Goal: Task Accomplishment & Management: Use online tool/utility

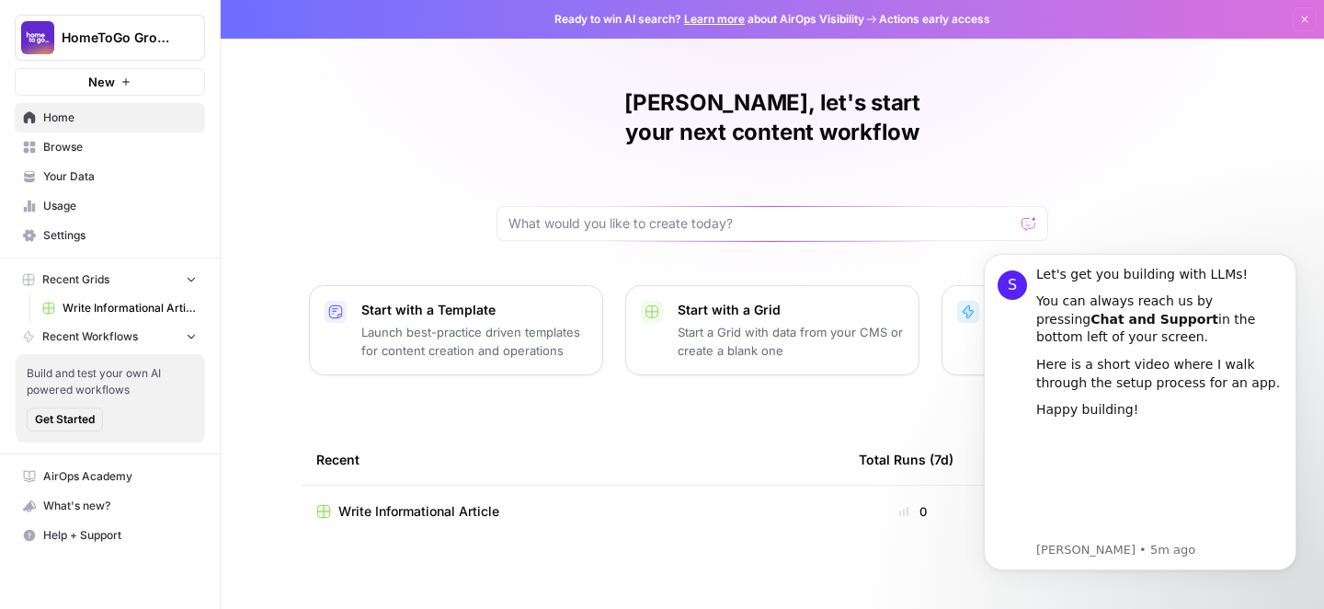
click at [1157, 209] on div "[PERSON_NAME], let's start your next content workflow Start with a Template Lau…" at bounding box center [772, 304] width 1103 height 609
click at [1289, 259] on icon "Dismiss notification" at bounding box center [1291, 259] width 10 height 10
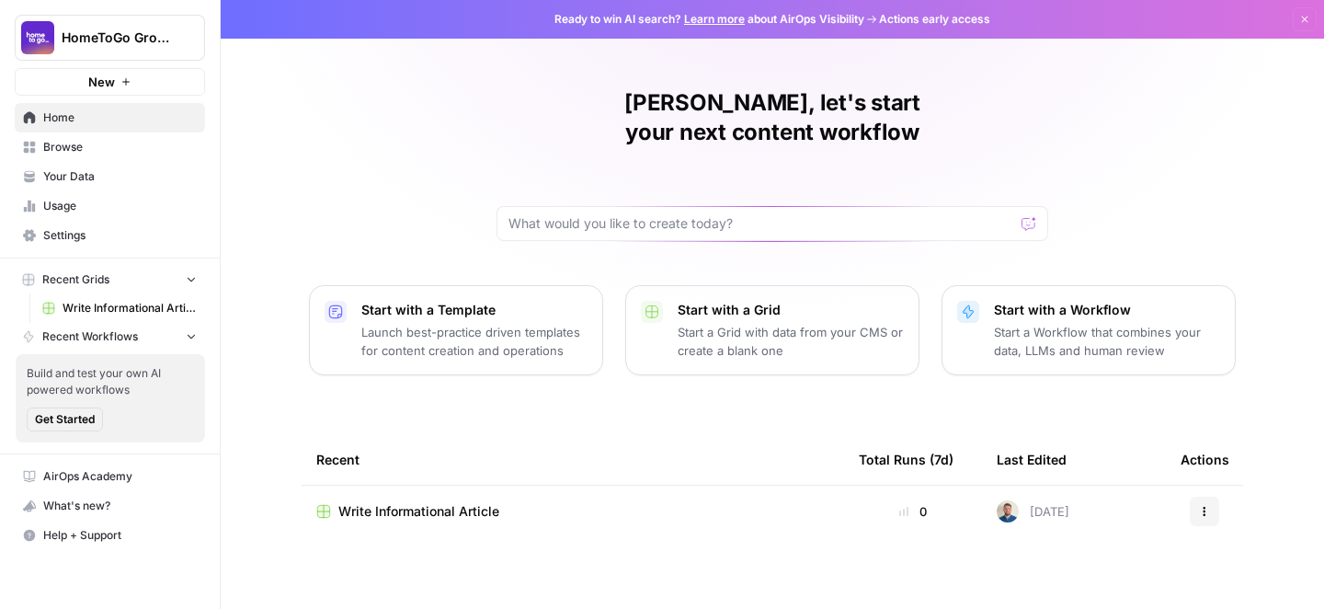
click at [110, 86] on span "New" at bounding box center [101, 82] width 27 height 18
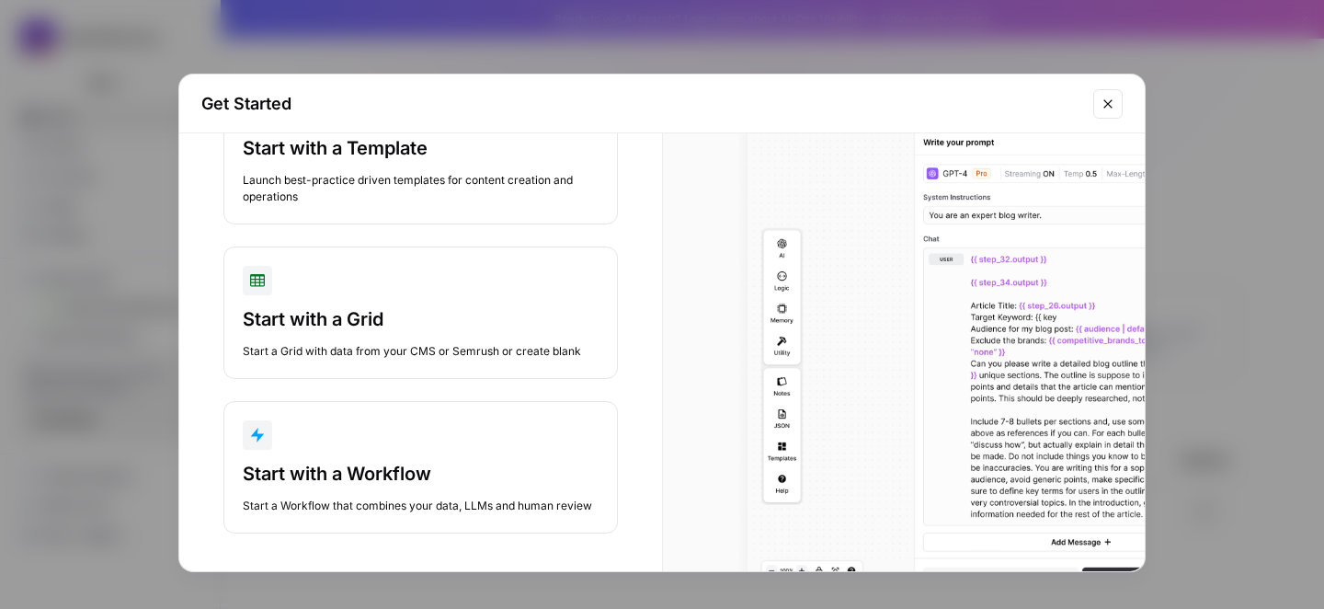
scroll to position [125, 0]
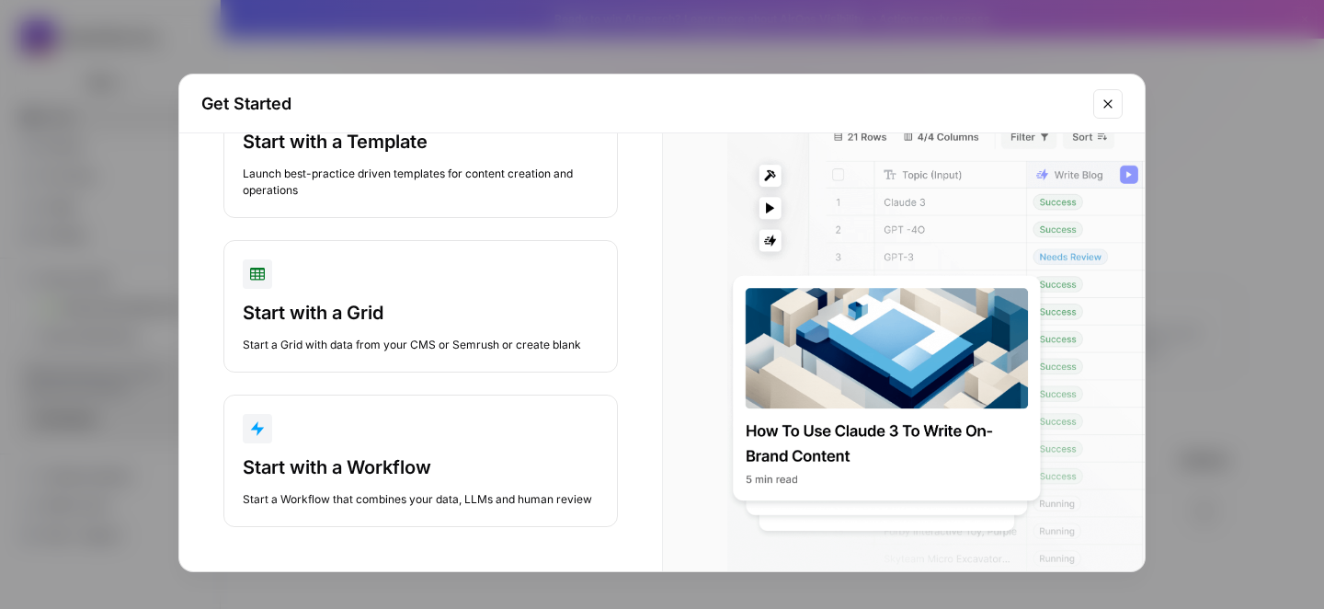
click at [1102, 106] on icon "Close modal" at bounding box center [1108, 104] width 15 height 15
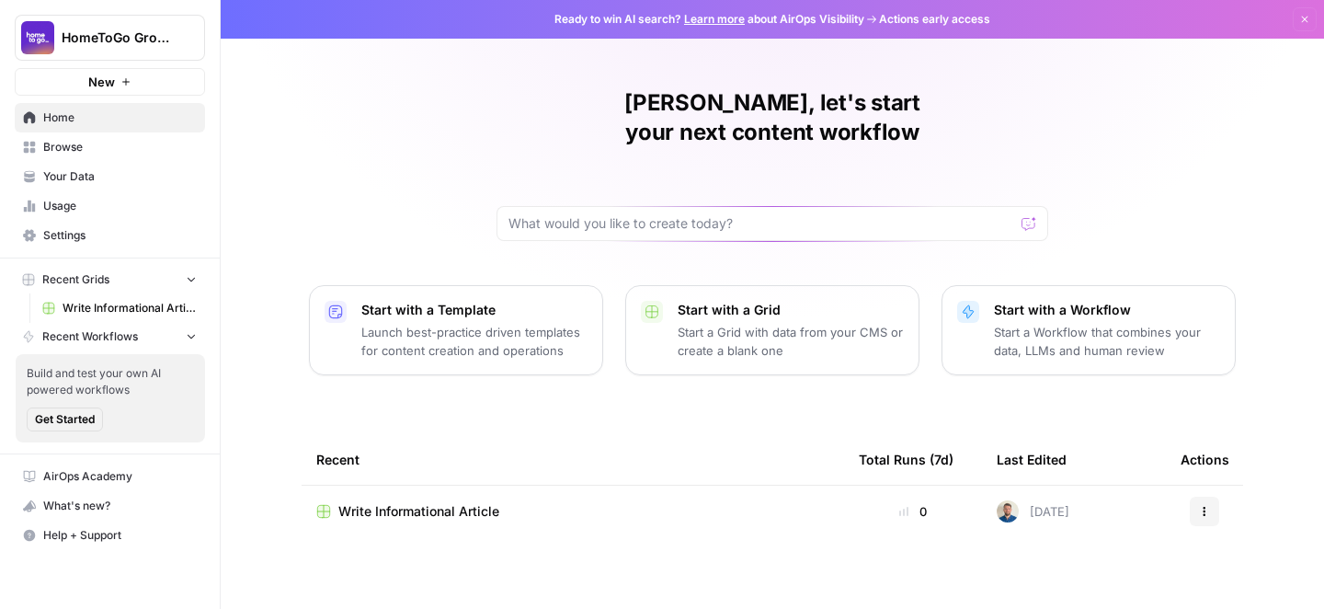
click at [428, 502] on span "Write Informational Article" at bounding box center [418, 511] width 161 height 18
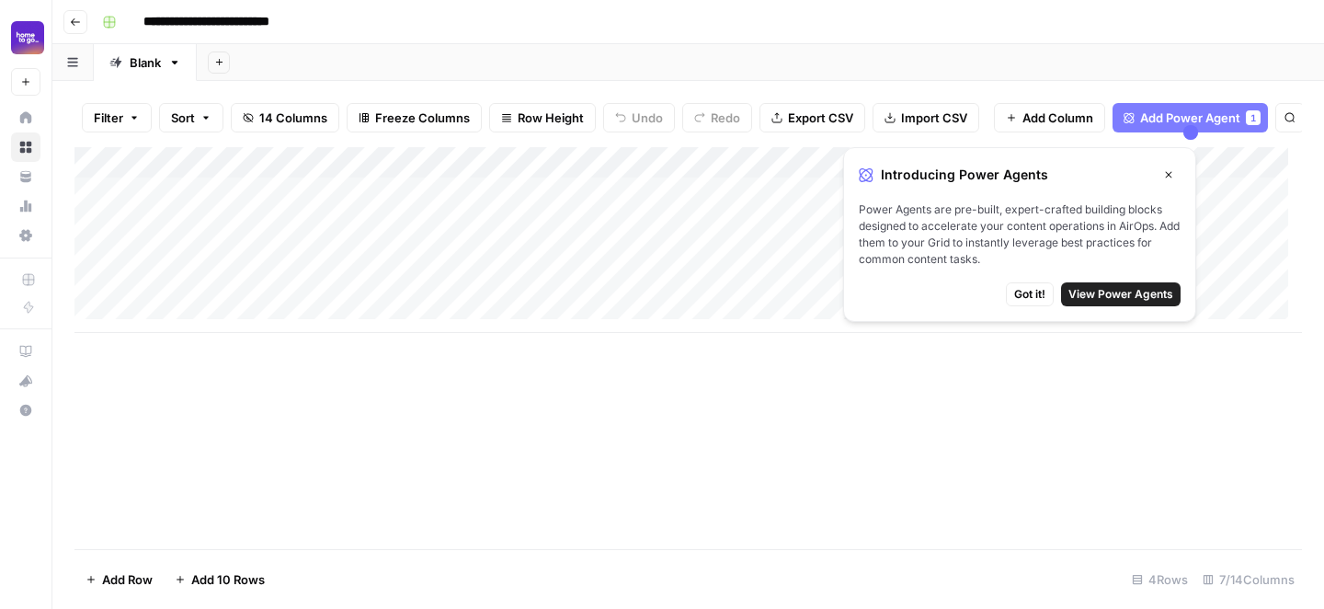
click at [1166, 173] on icon "button" at bounding box center [1168, 174] width 11 height 11
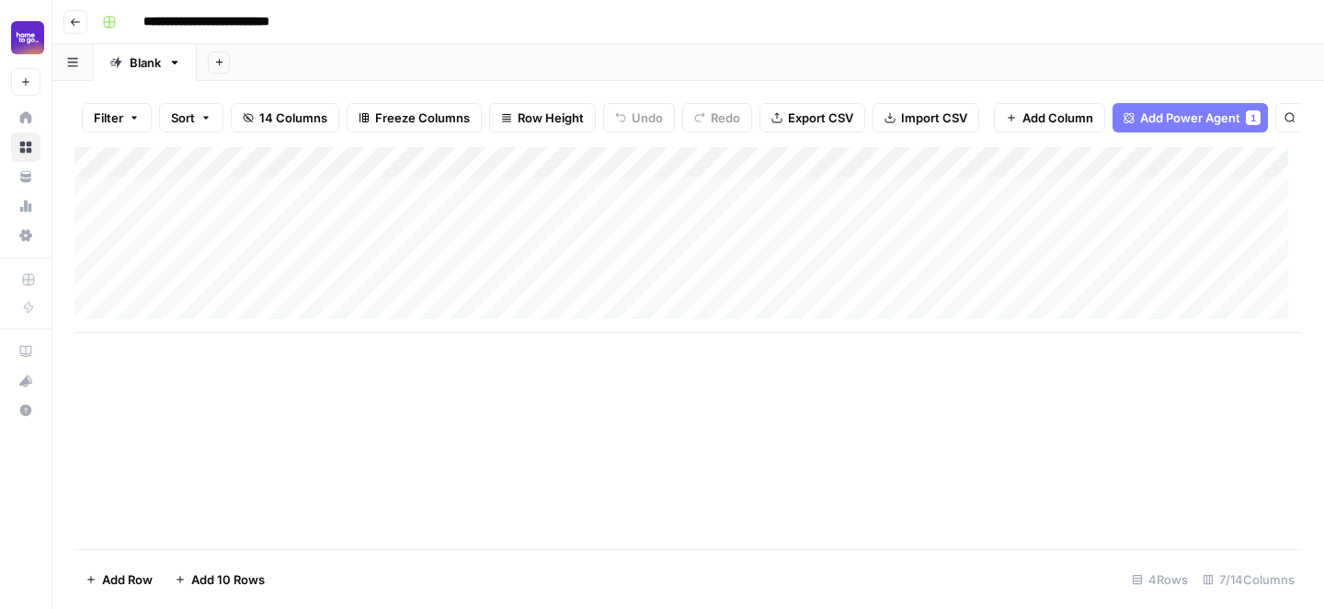
click at [239, 208] on div "Add Column" at bounding box center [687, 240] width 1227 height 186
drag, startPoint x: 381, startPoint y: 165, endPoint x: 481, endPoint y: 168, distance: 100.3
click at [481, 168] on div "Add Column" at bounding box center [687, 240] width 1227 height 186
drag, startPoint x: 480, startPoint y: 166, endPoint x: 469, endPoint y: 167, distance: 11.1
click at [469, 167] on div "Add Column" at bounding box center [687, 240] width 1227 height 186
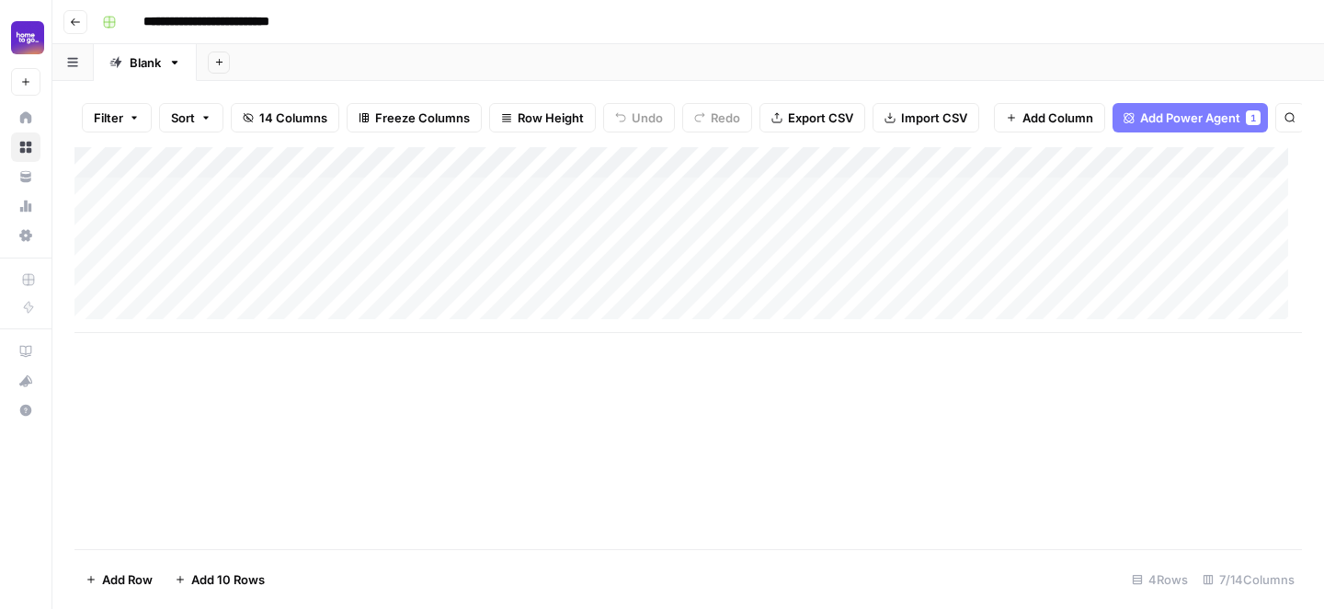
click at [332, 240] on div "Add Column" at bounding box center [687, 240] width 1227 height 186
click at [314, 270] on div "Add Column" at bounding box center [687, 240] width 1227 height 186
click at [302, 291] on div "Add Column" at bounding box center [687, 240] width 1227 height 186
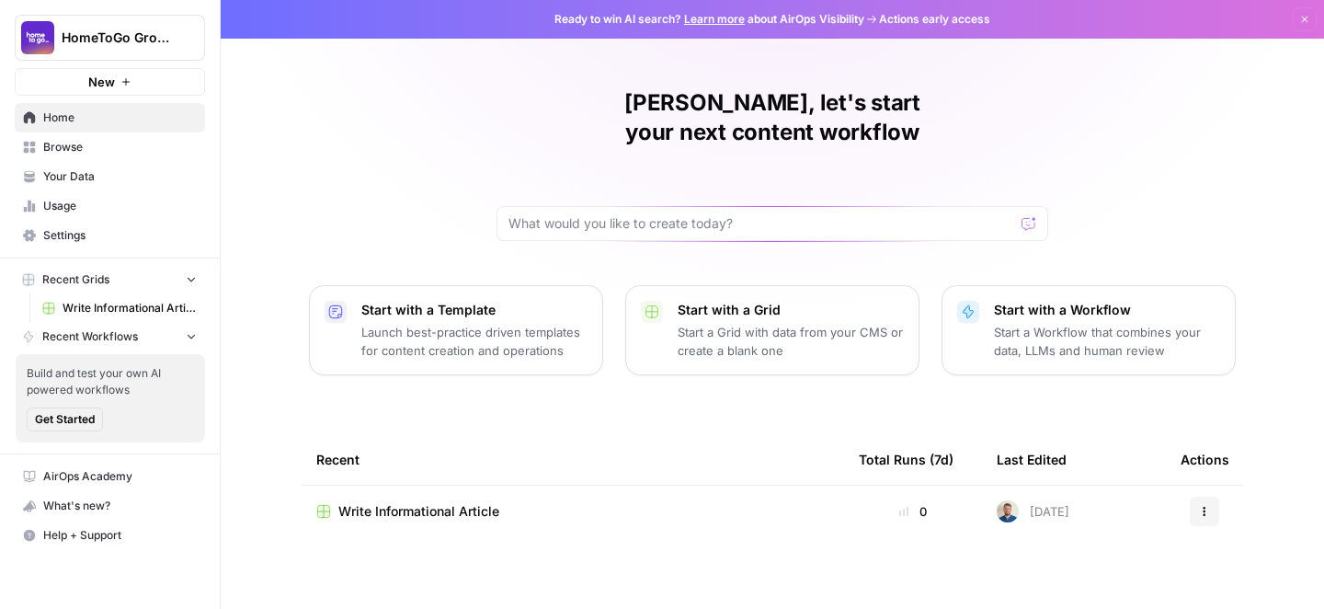
click at [95, 136] on link "Browse" at bounding box center [110, 146] width 190 height 29
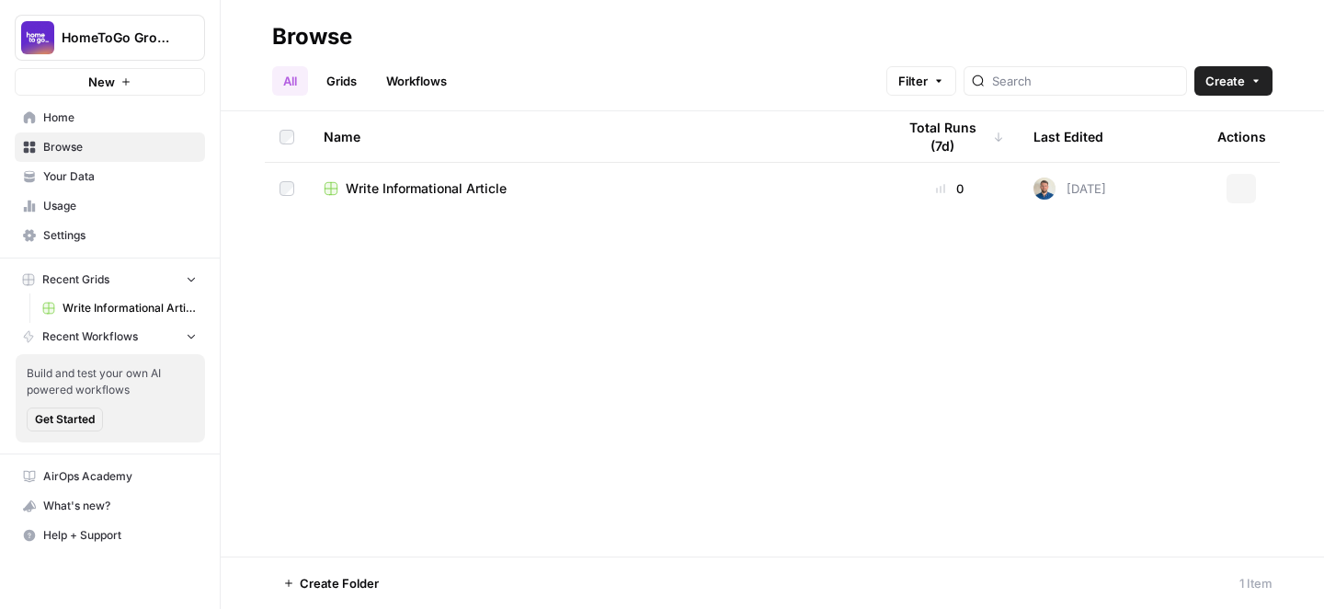
click at [78, 169] on span "Your Data" at bounding box center [120, 176] width 154 height 17
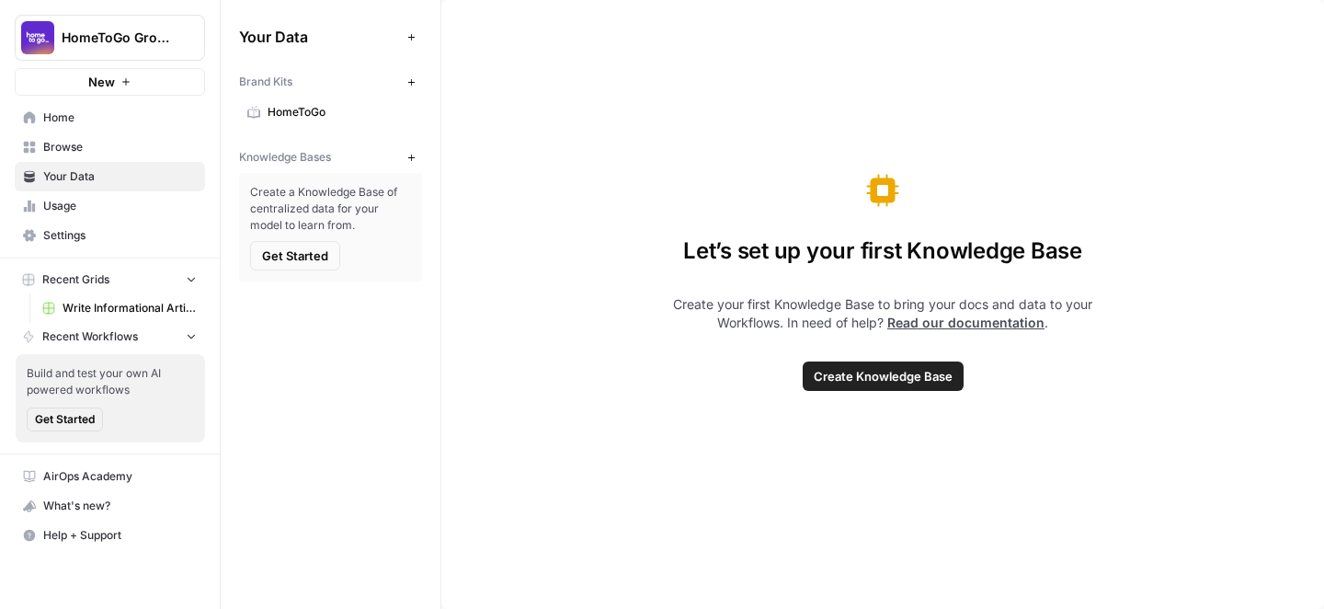
click at [83, 154] on span "Browse" at bounding box center [120, 147] width 154 height 17
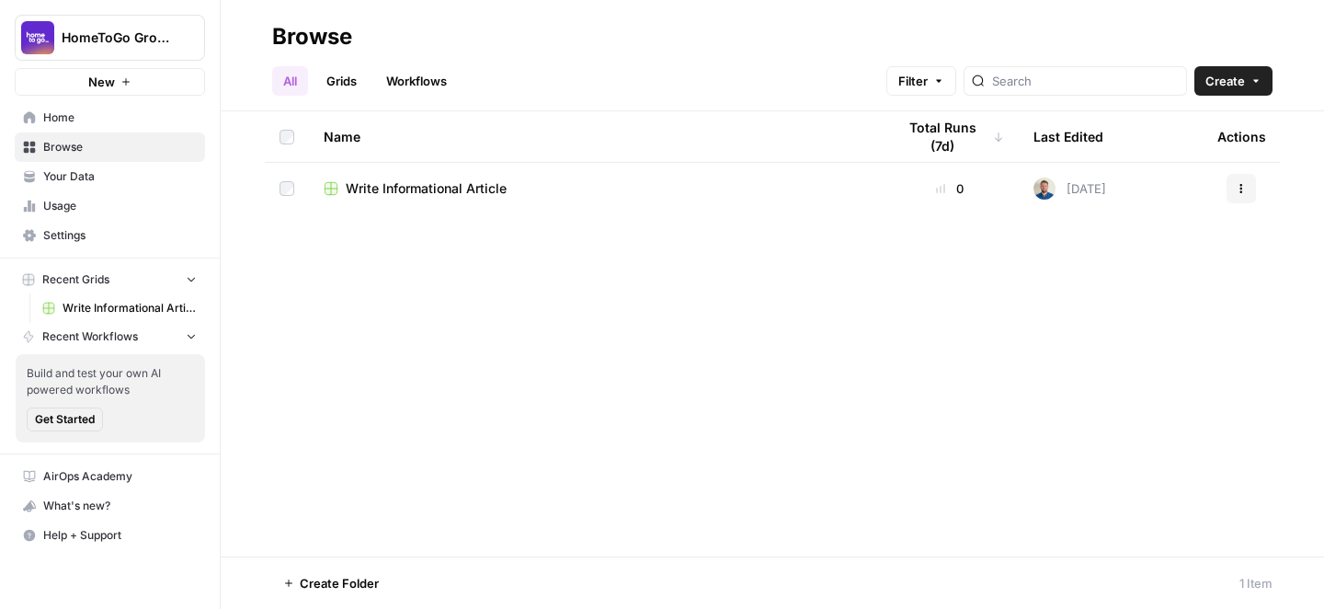
click at [90, 130] on link "Home" at bounding box center [110, 117] width 190 height 29
